Goal: Task Accomplishment & Management: Manage account settings

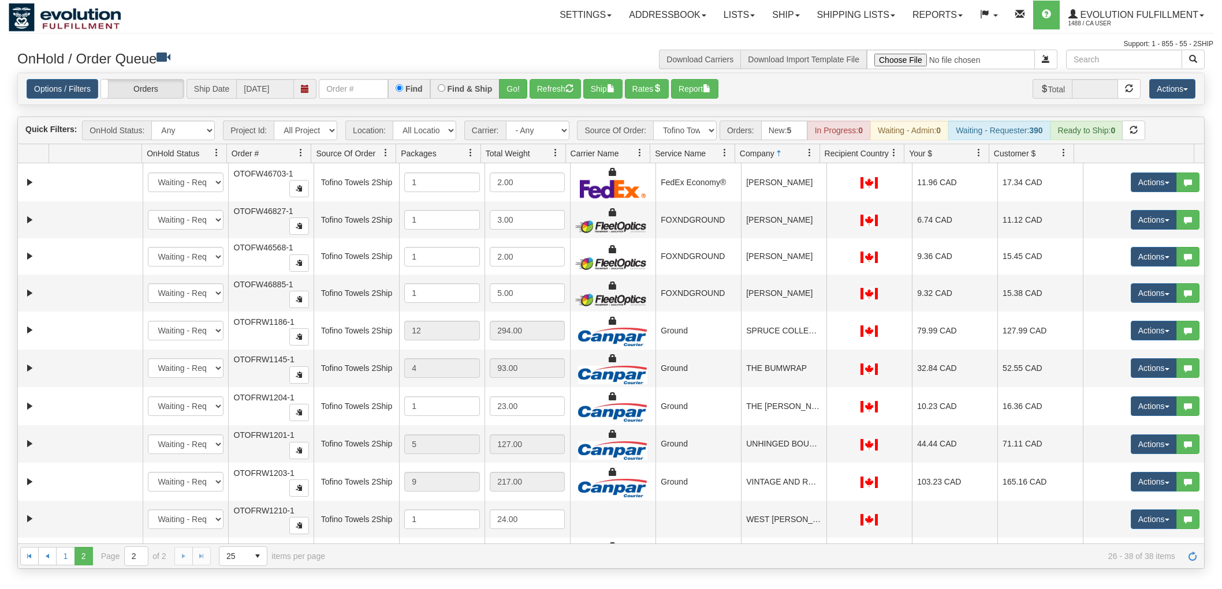
select select "Tofino Towels 2Ship"
click at [1158, 23] on link "Evolution Fulfillment 1488 / CA User" at bounding box center [1135, 15] width 153 height 29
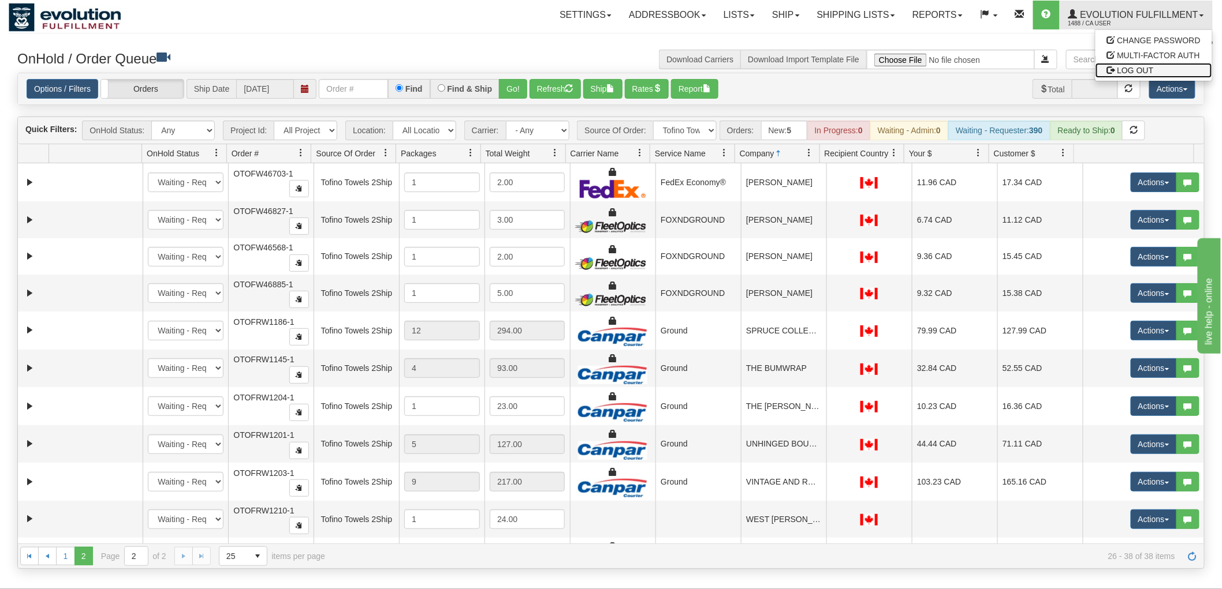
click at [1125, 64] on link "LOG OUT" at bounding box center [1153, 70] width 117 height 15
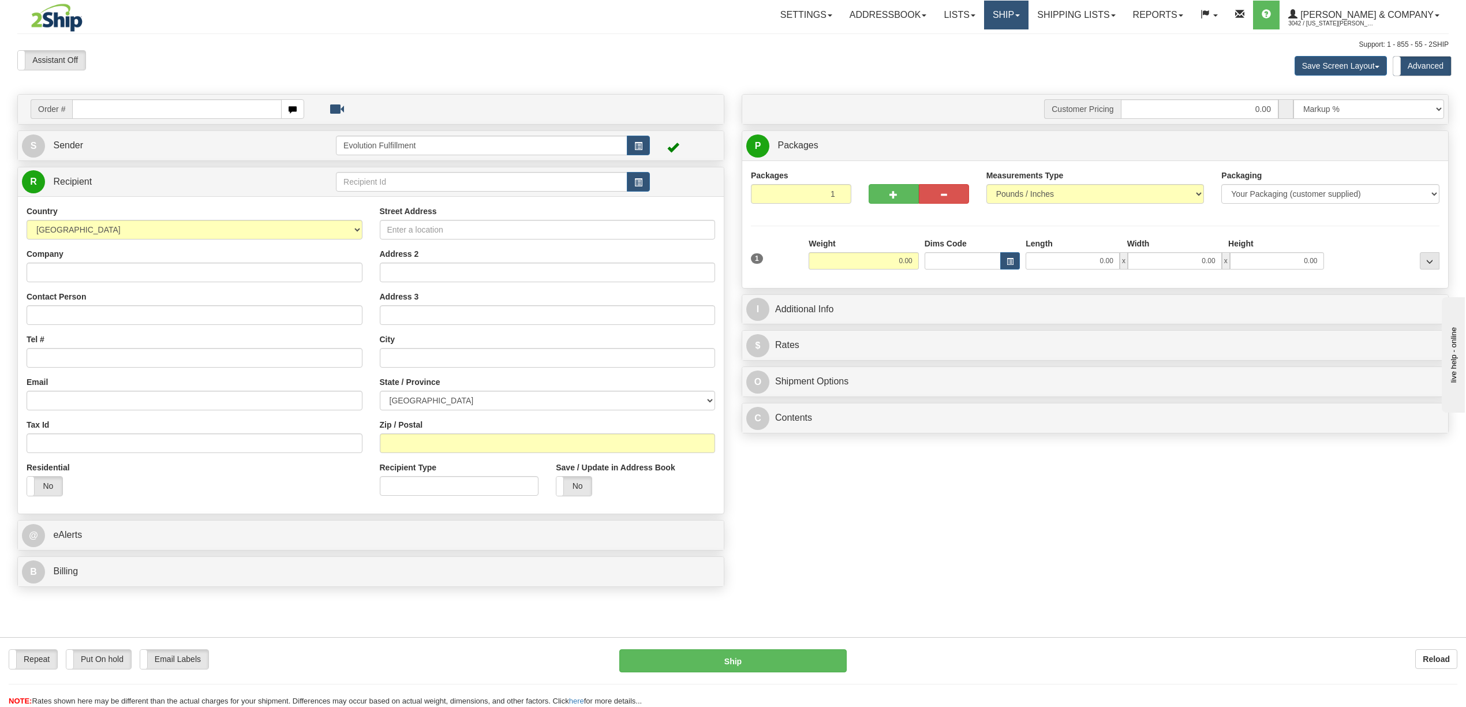
click at [1029, 17] on link "Ship" at bounding box center [1006, 15] width 44 height 29
